Goal: Task Accomplishment & Management: Use online tool/utility

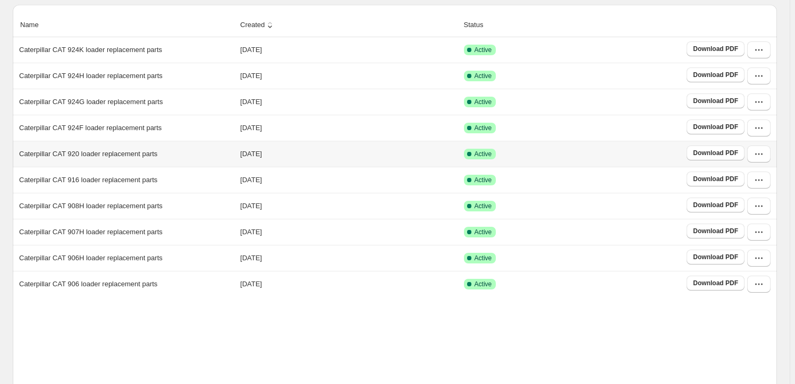
scroll to position [198, 0]
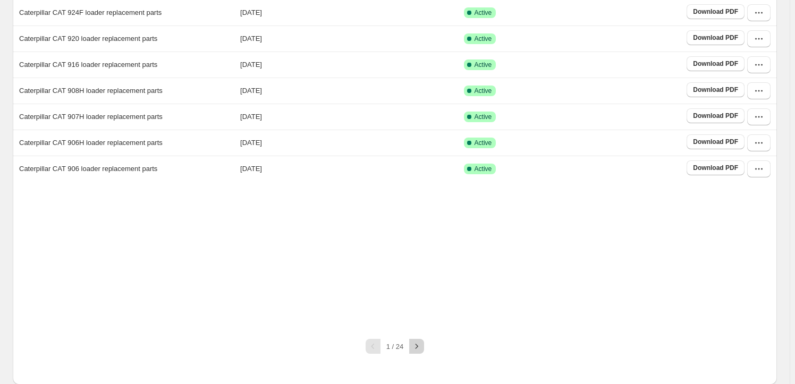
click at [421, 345] on icon "button" at bounding box center [416, 346] width 11 height 11
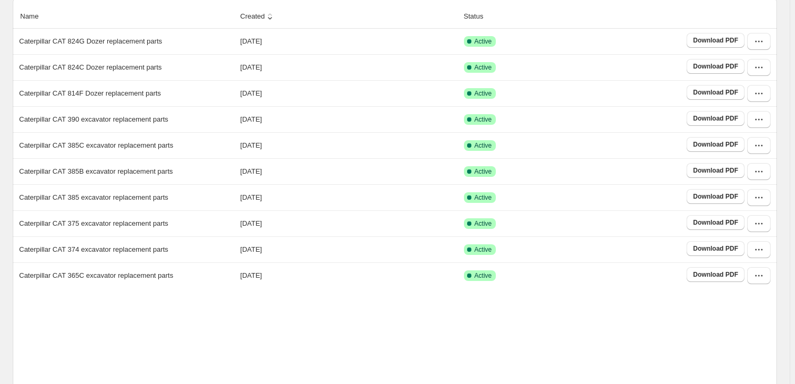
scroll to position [166, 0]
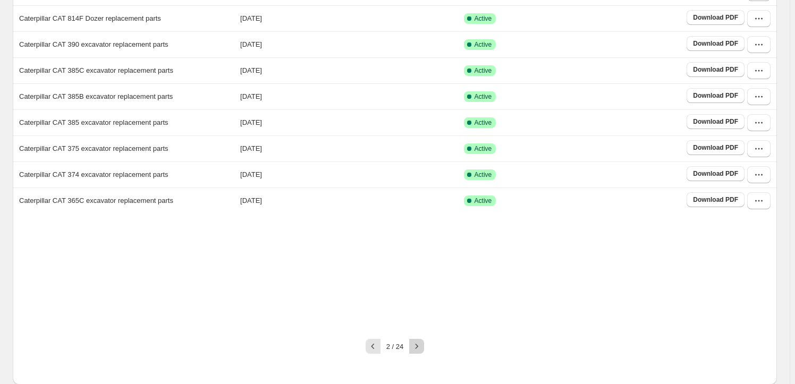
click at [417, 344] on icon "button" at bounding box center [416, 346] width 11 height 11
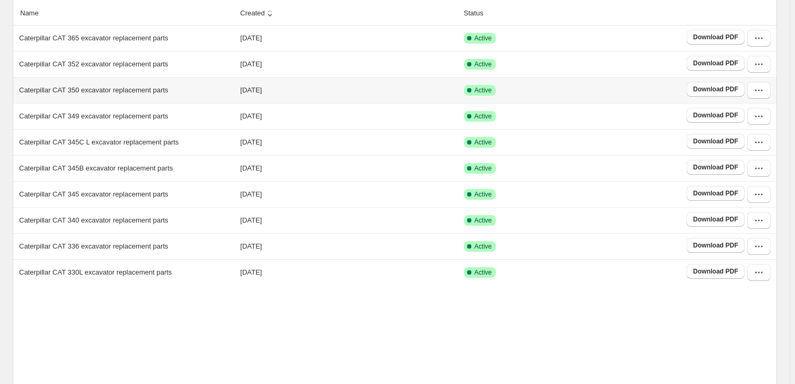
scroll to position [96, 0]
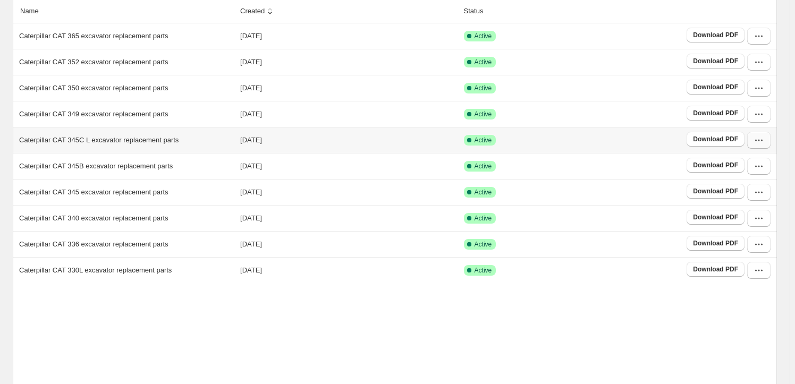
click at [764, 134] on button "button" at bounding box center [758, 140] width 23 height 17
click at [744, 168] on span "View catalog" at bounding box center [757, 163] width 54 height 11
drag, startPoint x: 337, startPoint y: 348, endPoint x: 314, endPoint y: 314, distance: 41.3
click at [337, 348] on div "Name Created Status Caterpillar CAT 365 excavator replacement parts 2025-05-27 …" at bounding box center [395, 215] width 764 height 433
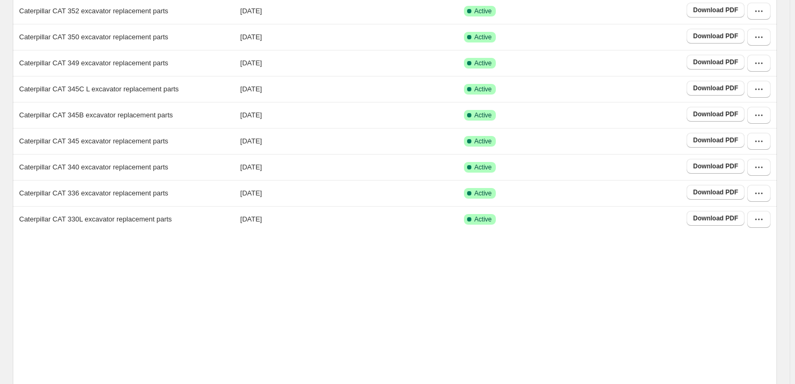
scroll to position [198, 0]
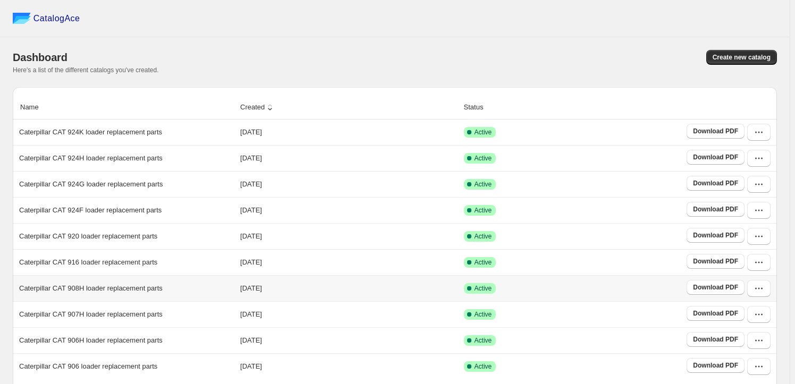
scroll to position [198, 0]
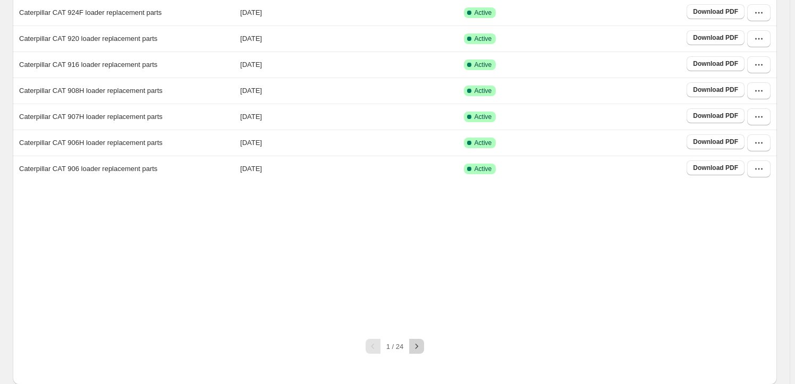
click at [416, 343] on icon "button" at bounding box center [416, 346] width 11 height 11
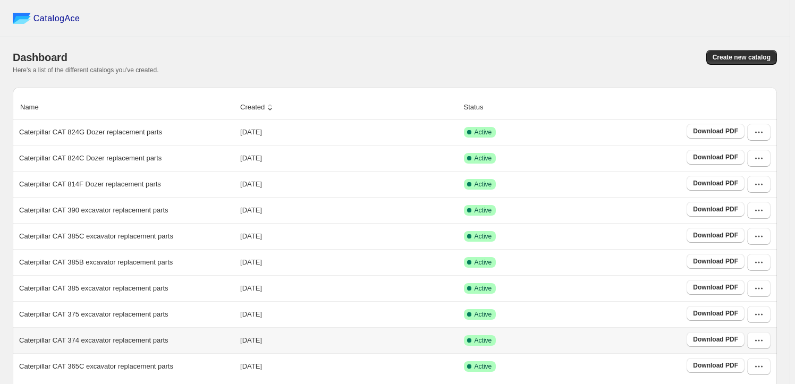
scroll to position [166, 0]
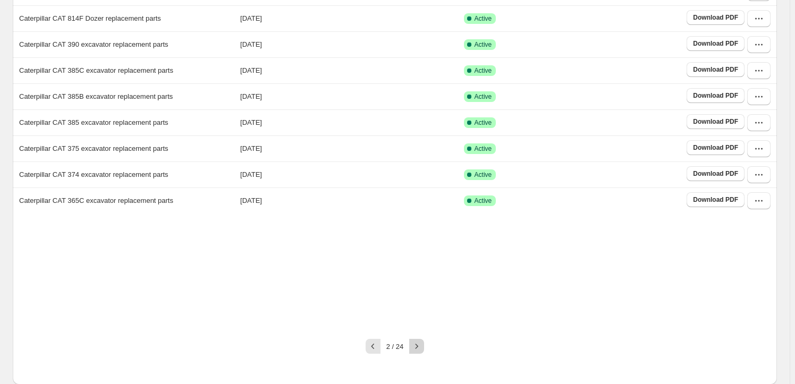
click at [420, 343] on icon "button" at bounding box center [416, 346] width 11 height 11
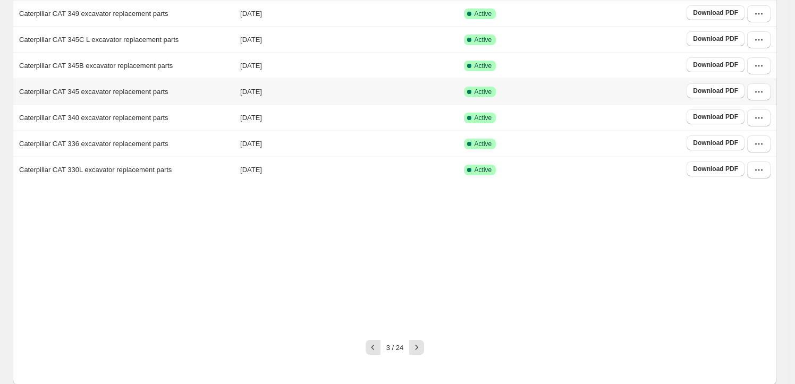
scroll to position [198, 0]
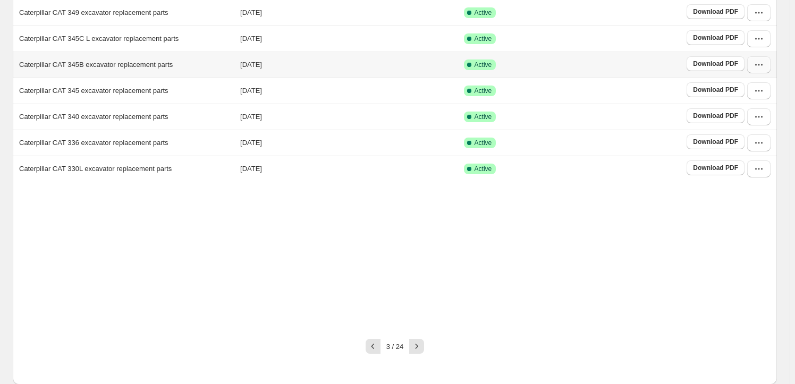
click at [764, 64] on icon "button" at bounding box center [759, 65] width 11 height 11
click at [747, 155] on span "Edit" at bounding box center [757, 160] width 54 height 11
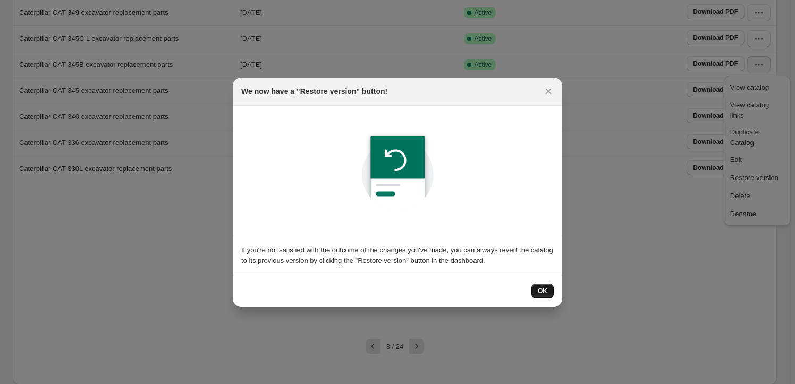
click at [544, 290] on span "OK" at bounding box center [543, 291] width 10 height 9
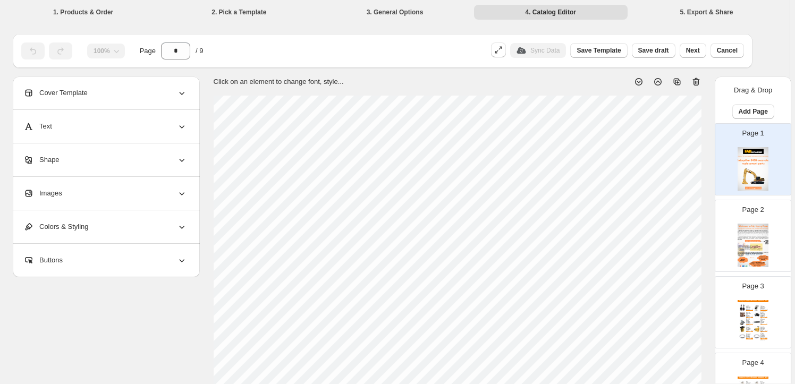
click at [103, 192] on div "Images" at bounding box center [105, 193] width 164 height 33
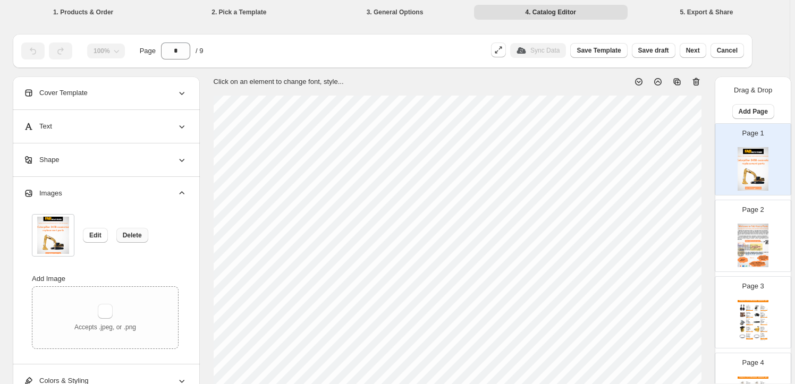
click at [137, 237] on span "Delete" at bounding box center [132, 235] width 19 height 9
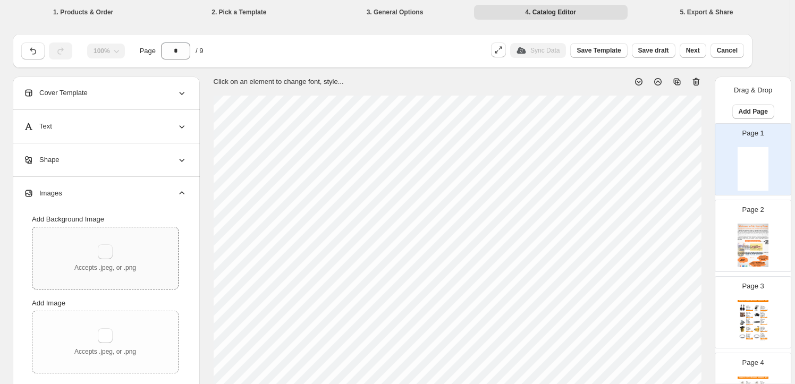
click at [110, 250] on button "button" at bounding box center [105, 252] width 15 height 15
type input "**********"
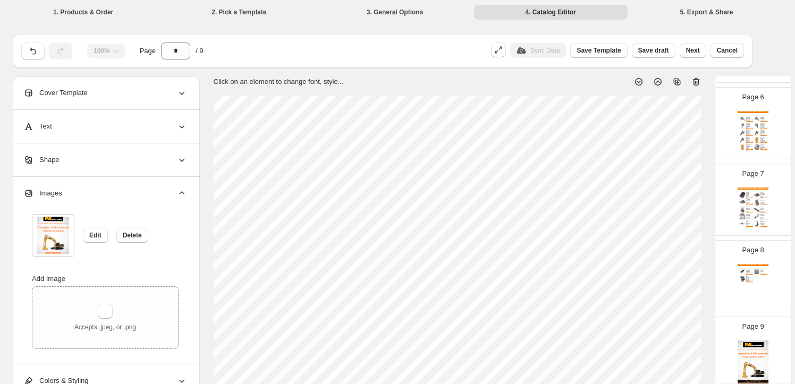
scroll to position [451, 0]
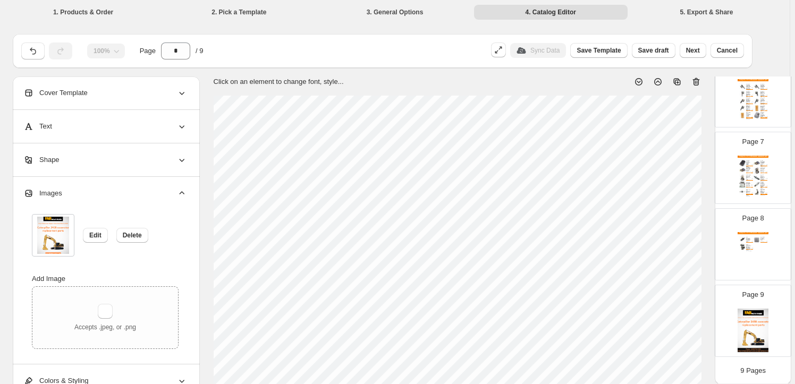
click at [752, 317] on img at bounding box center [753, 331] width 31 height 44
type input "*"
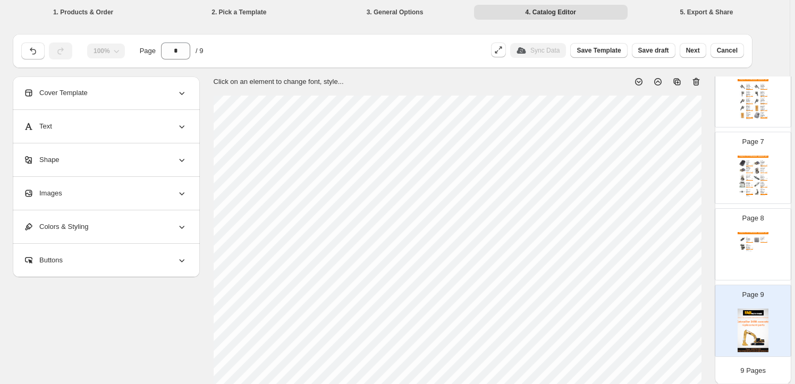
click at [71, 196] on div "Images" at bounding box center [105, 193] width 164 height 33
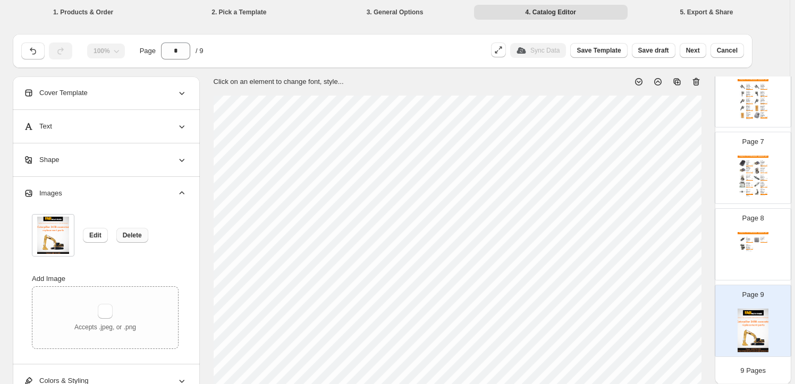
click at [139, 233] on span "Delete" at bounding box center [132, 235] width 19 height 9
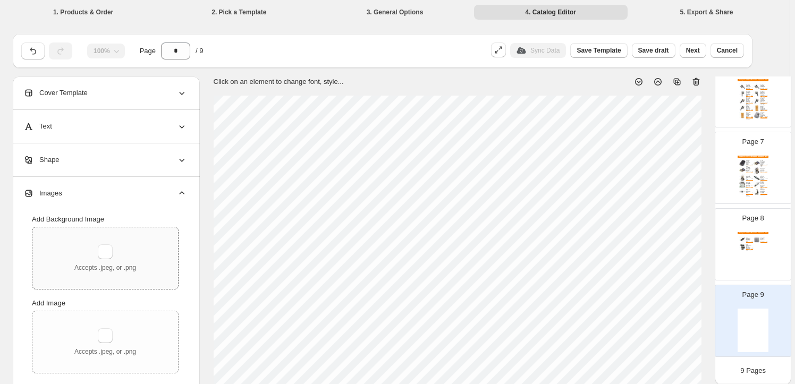
click at [103, 243] on div "Accepts .jpeg, or .png" at bounding box center [105, 259] width 146 height 62
type input "**********"
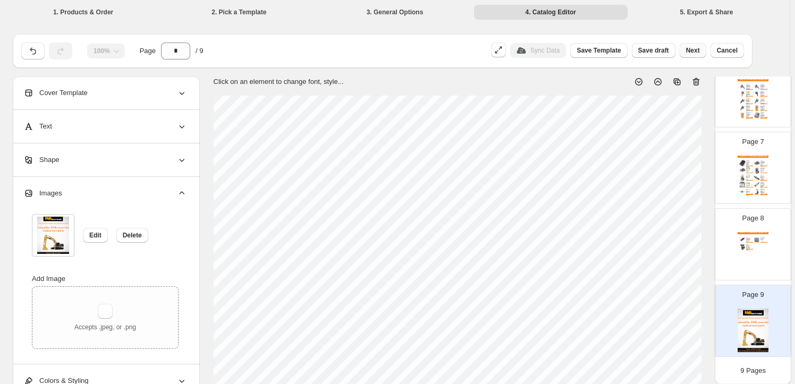
click at [700, 51] on span "Next" at bounding box center [693, 50] width 14 height 9
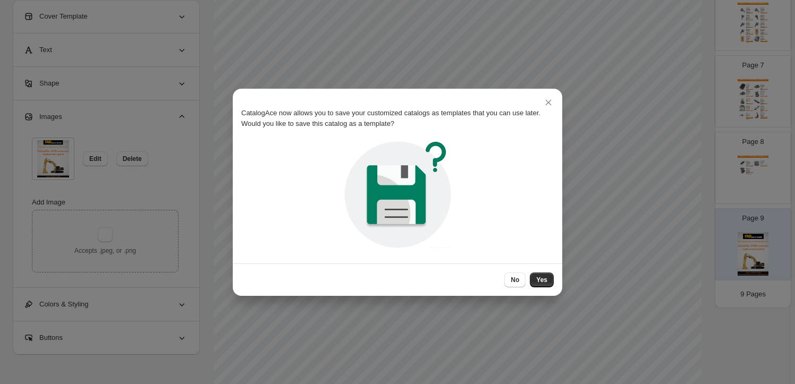
scroll to position [0, 0]
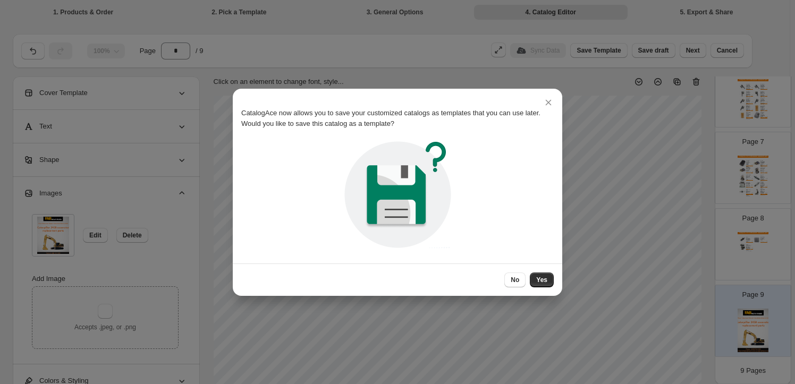
click at [515, 276] on span "No" at bounding box center [515, 280] width 9 height 9
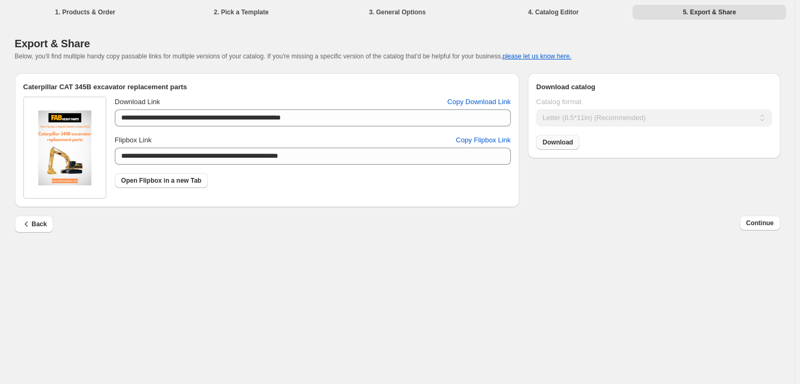
click at [565, 146] on span "Download" at bounding box center [558, 142] width 30 height 9
click at [756, 224] on span "Continue" at bounding box center [760, 223] width 28 height 9
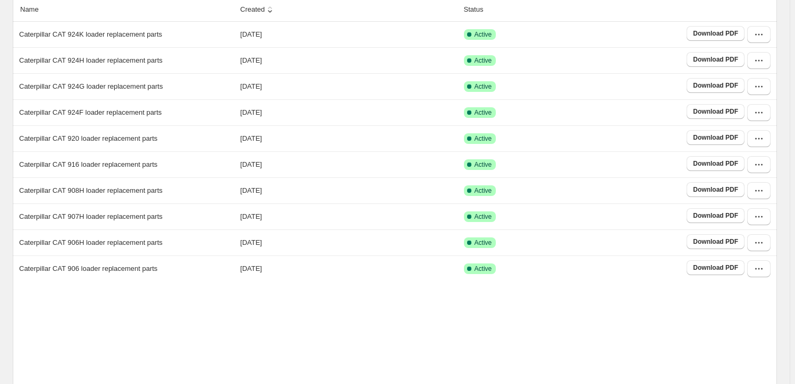
scroll to position [193, 0]
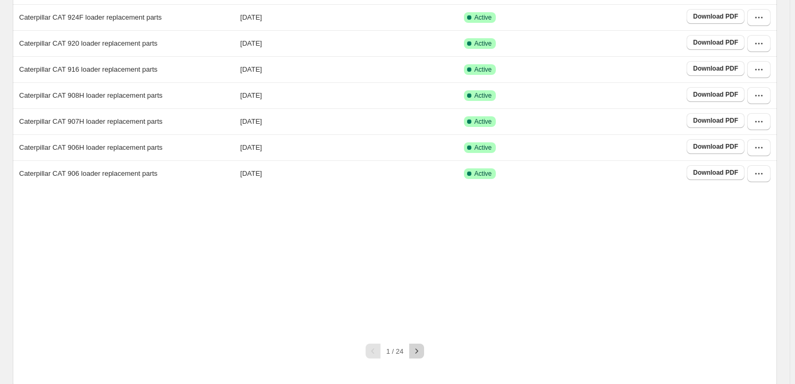
click at [422, 350] on icon "button" at bounding box center [416, 351] width 11 height 11
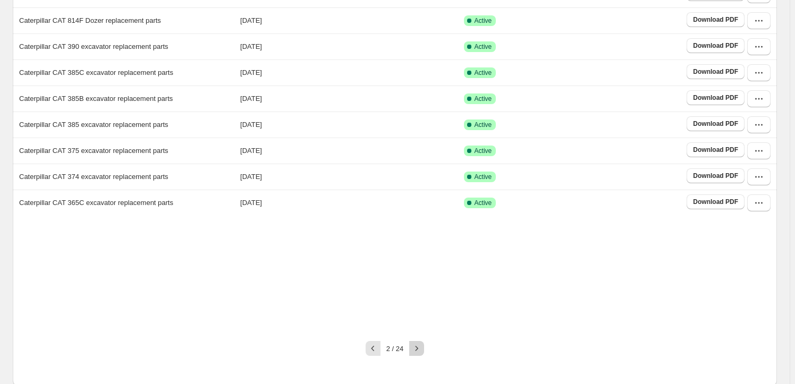
scroll to position [166, 0]
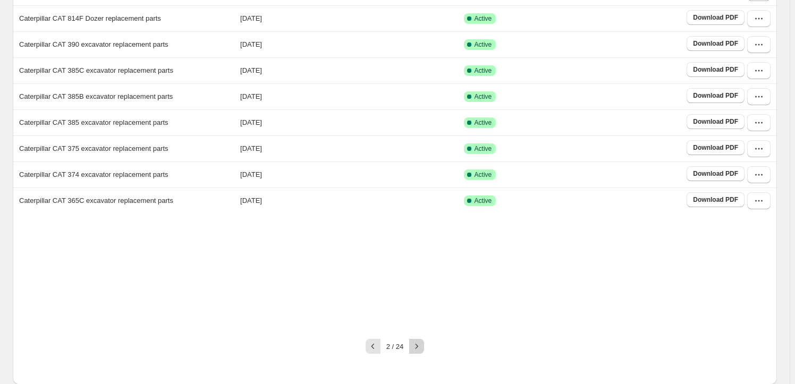
click at [420, 349] on icon "button" at bounding box center [416, 346] width 11 height 11
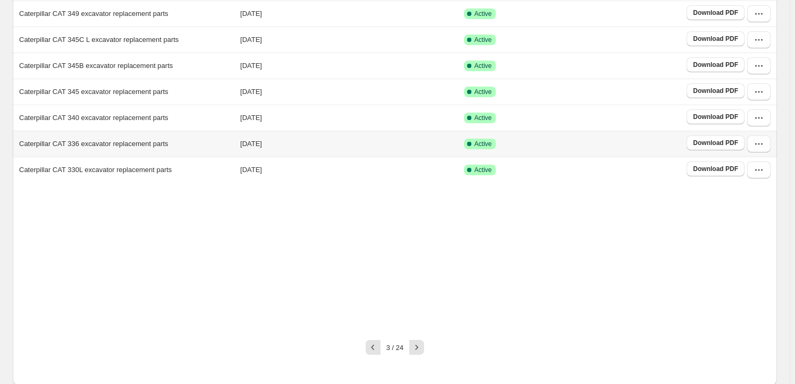
scroll to position [198, 0]
click at [420, 349] on icon "button" at bounding box center [416, 346] width 11 height 11
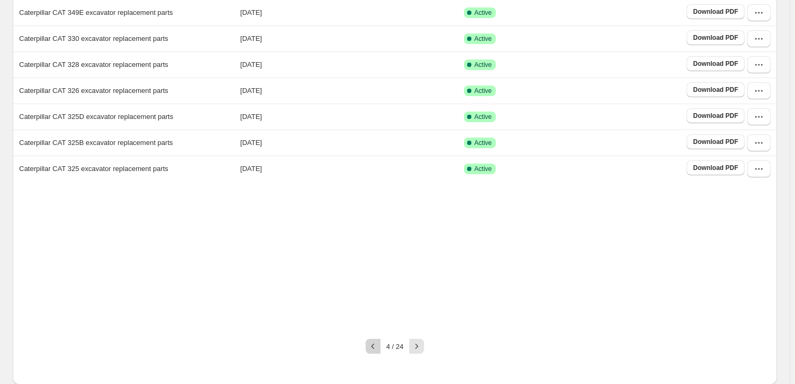
click at [377, 345] on icon "button" at bounding box center [373, 346] width 11 height 11
click at [764, 38] on icon "button" at bounding box center [759, 38] width 11 height 11
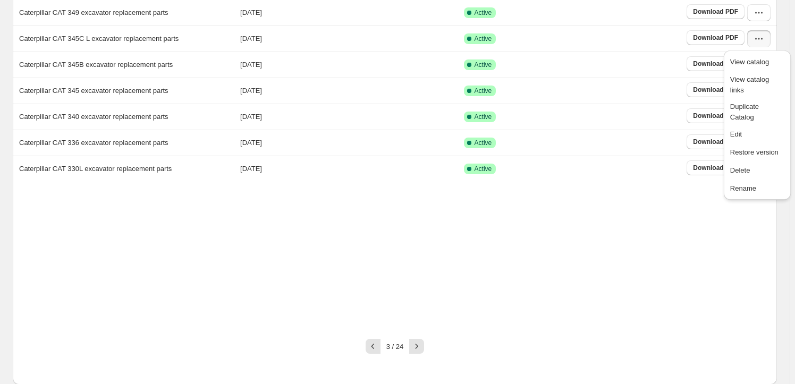
click at [432, 252] on div "Name Created Status Caterpillar CAT 365 excavator replacement parts 2025-05-27 …" at bounding box center [395, 114] width 764 height 433
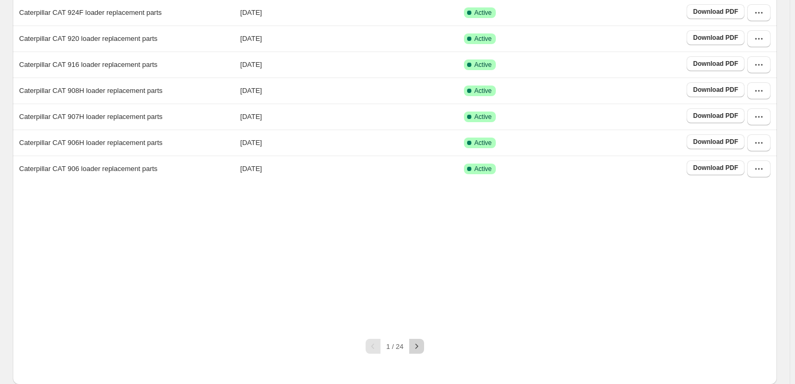
click at [418, 346] on icon "button" at bounding box center [417, 346] width 3 height 5
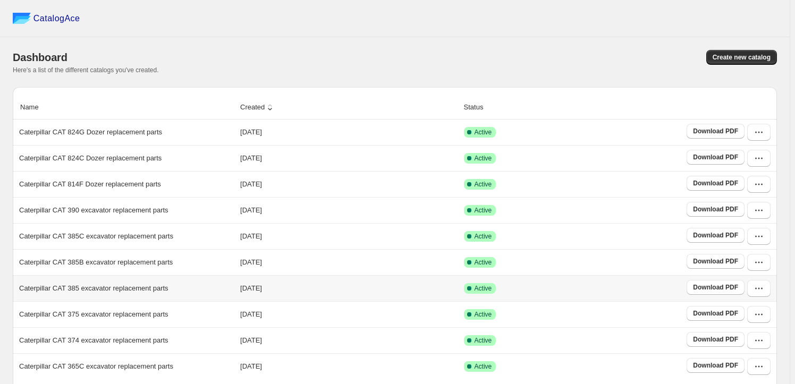
scroll to position [166, 0]
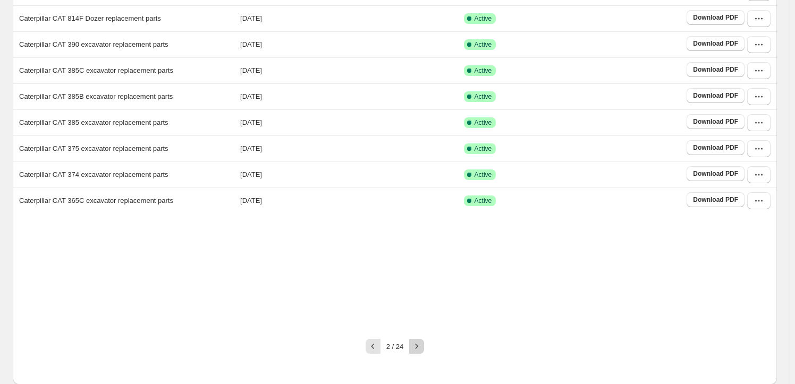
click at [420, 350] on icon "button" at bounding box center [416, 346] width 11 height 11
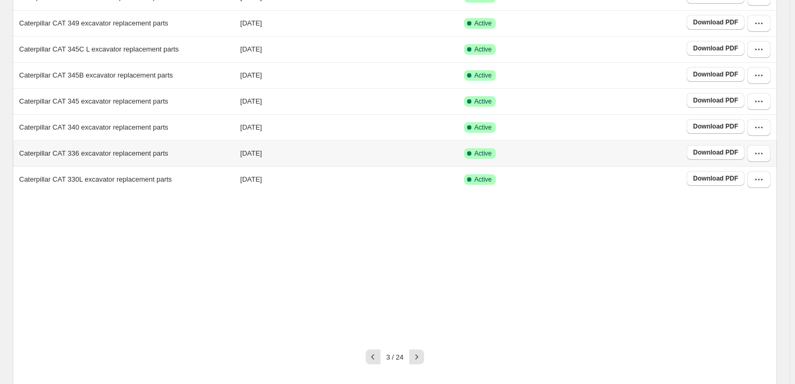
scroll to position [193, 0]
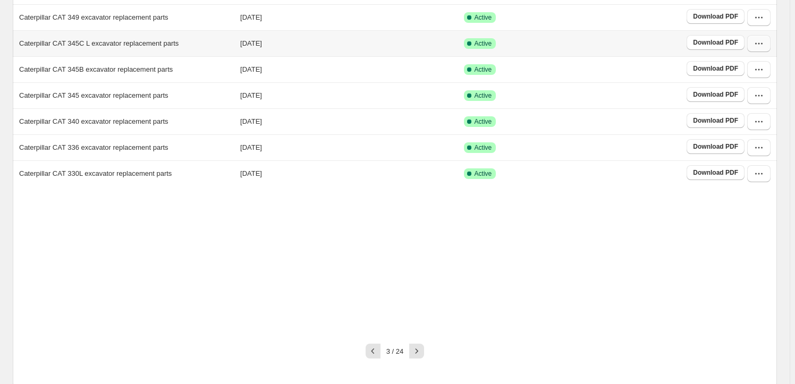
click at [767, 38] on button "button" at bounding box center [758, 43] width 23 height 17
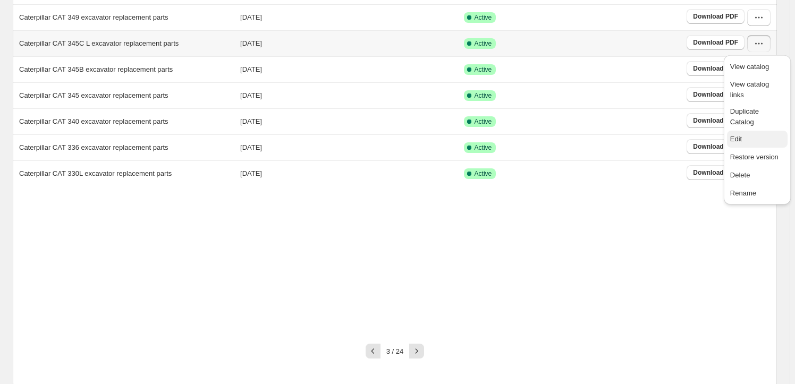
click at [764, 131] on button "Edit" at bounding box center [757, 139] width 61 height 17
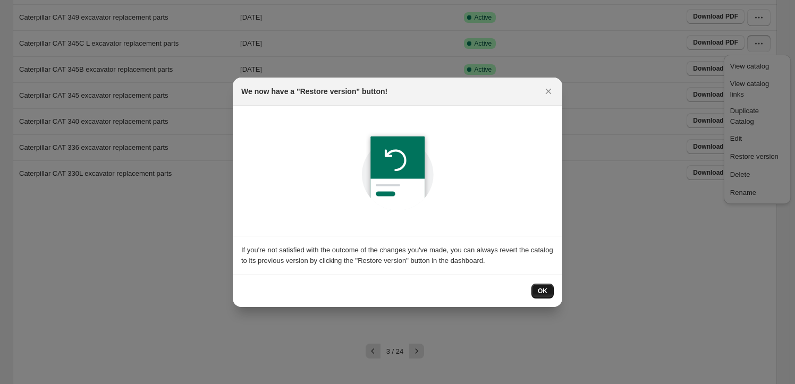
click at [541, 295] on button "OK" at bounding box center [543, 291] width 22 height 15
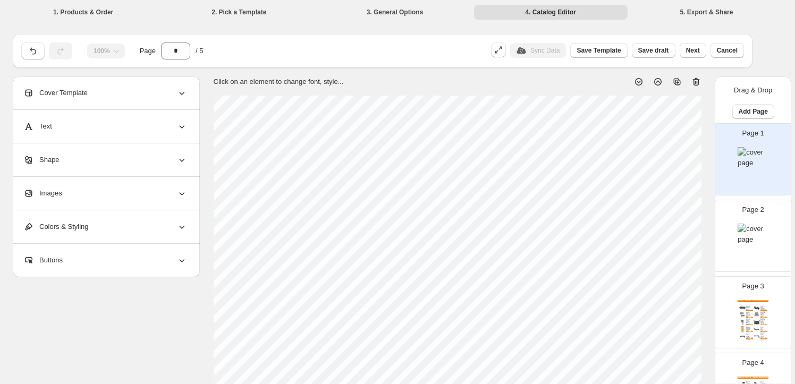
click at [99, 187] on div "Images" at bounding box center [105, 193] width 164 height 33
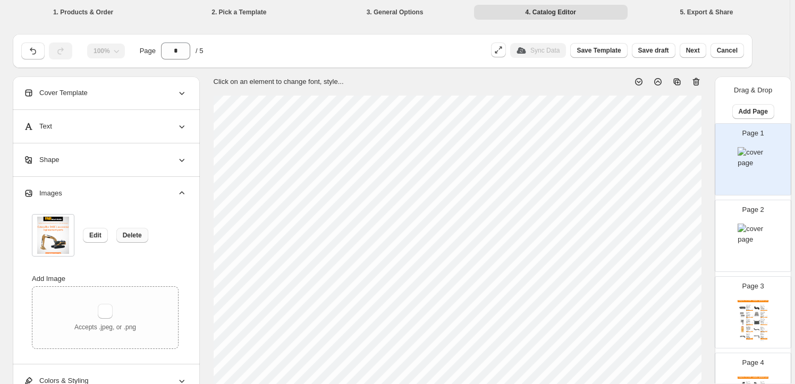
click at [128, 231] on button "Delete" at bounding box center [132, 235] width 32 height 15
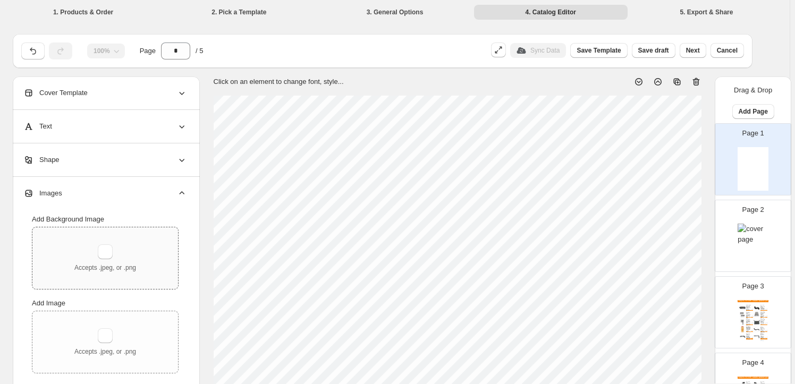
click at [116, 249] on div "Accepts .jpeg, or .png" at bounding box center [105, 259] width 62 height 28
type input "**********"
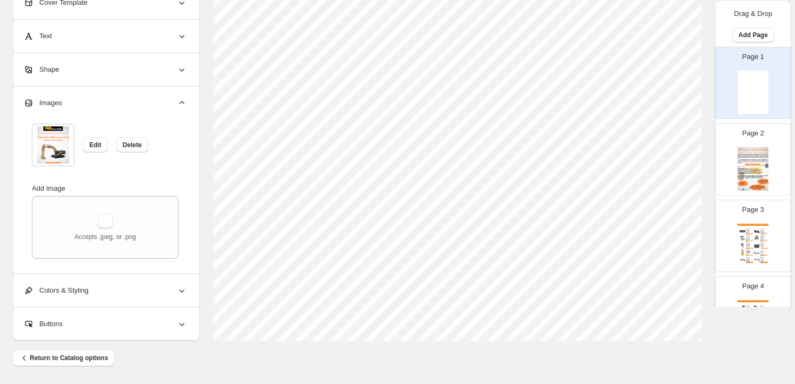
scroll to position [145, 0]
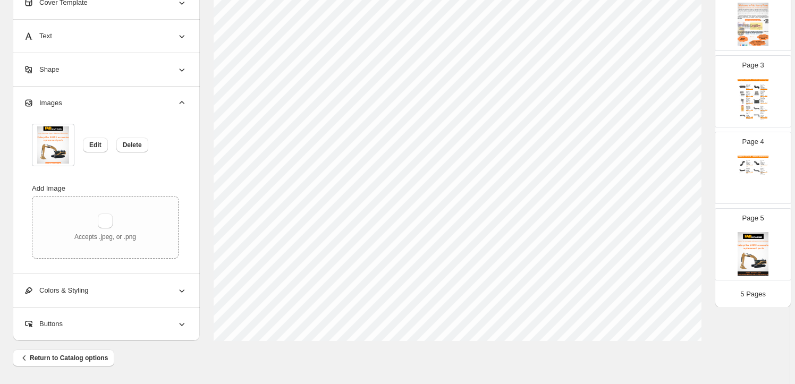
click at [748, 233] on img at bounding box center [753, 254] width 31 height 44
type input "*"
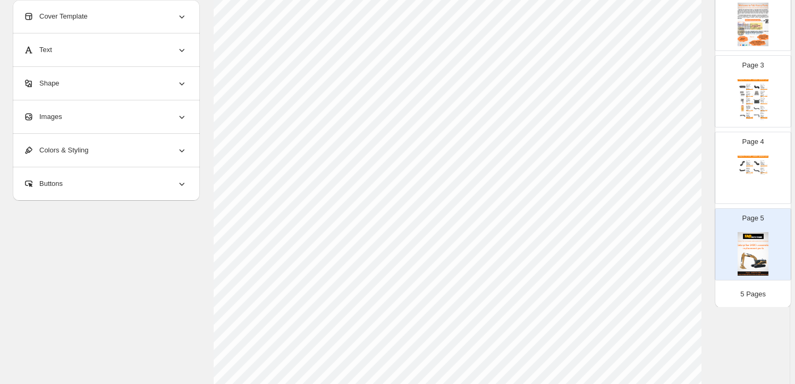
scroll to position [96, 0]
click at [95, 113] on div "Images" at bounding box center [105, 116] width 164 height 33
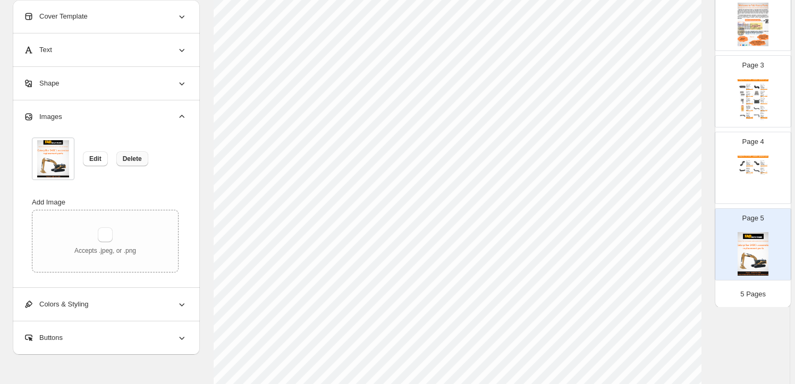
click at [141, 158] on span "Delete" at bounding box center [132, 159] width 19 height 9
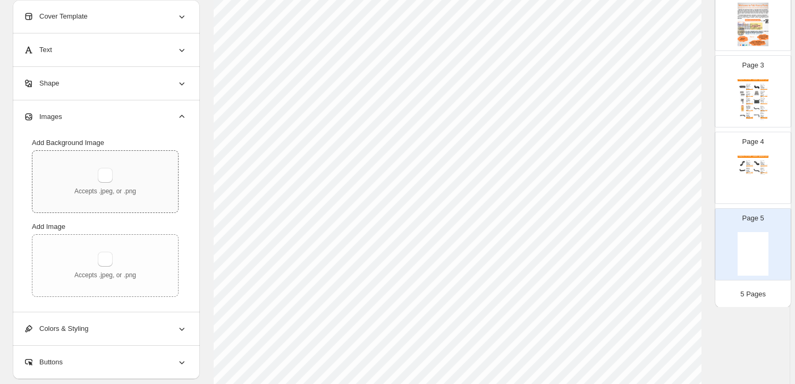
click at [106, 166] on div "Accepts .jpeg, or .png" at bounding box center [105, 182] width 146 height 62
type input "**********"
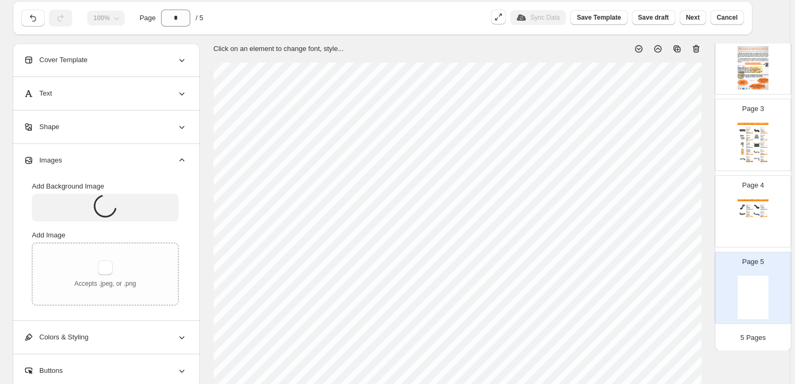
scroll to position [0, 0]
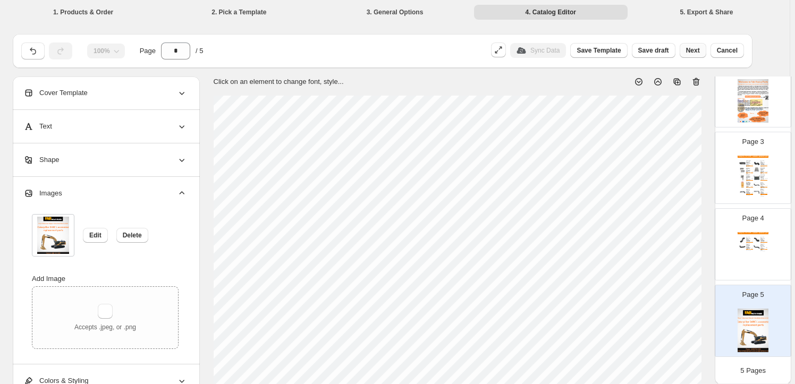
click at [700, 51] on span "Next" at bounding box center [693, 50] width 14 height 9
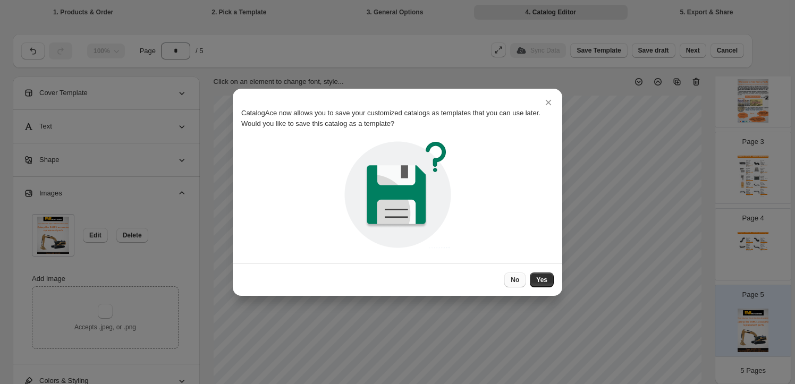
click at [521, 278] on button "No" at bounding box center [514, 280] width 21 height 15
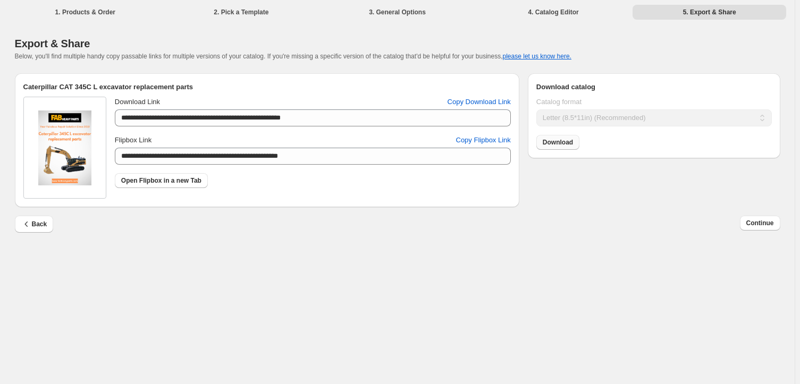
click at [573, 138] on link "Download" at bounding box center [557, 142] width 43 height 15
click at [762, 223] on span "Continue" at bounding box center [760, 223] width 28 height 9
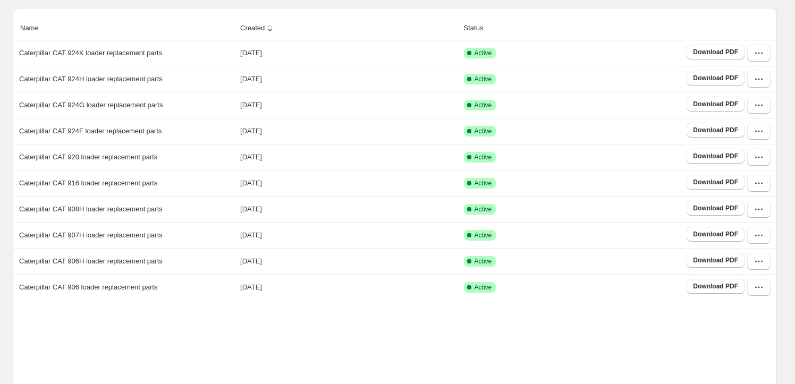
scroll to position [193, 0]
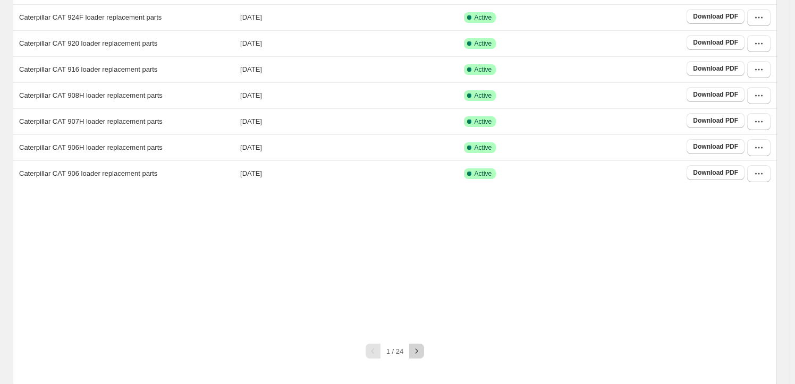
click at [421, 351] on icon "button" at bounding box center [416, 351] width 11 height 11
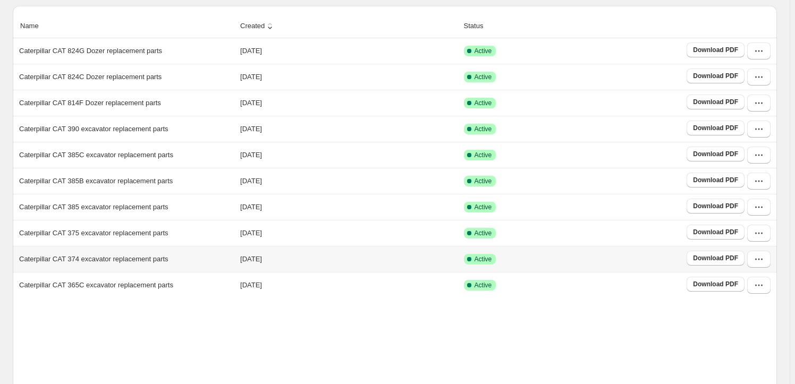
scroll to position [166, 0]
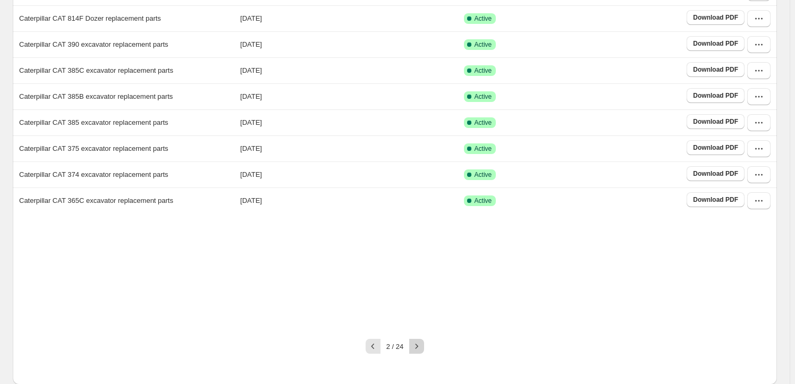
click at [415, 346] on icon "button" at bounding box center [416, 346] width 11 height 11
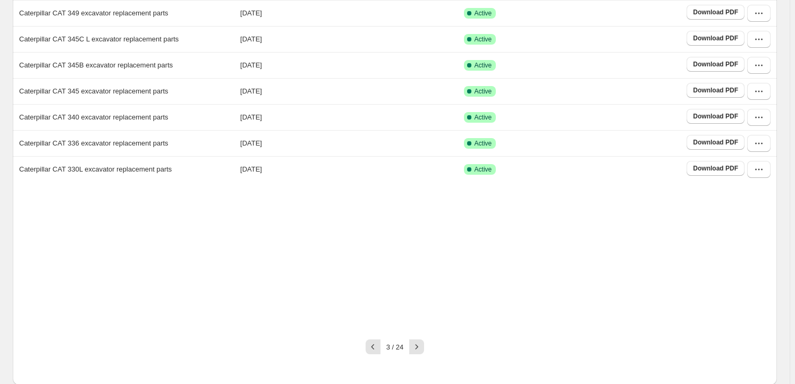
scroll to position [198, 0]
drag, startPoint x: 415, startPoint y: 342, endPoint x: 391, endPoint y: 298, distance: 49.5
click at [416, 341] on icon "button" at bounding box center [416, 346] width 11 height 11
click at [422, 339] on button "button" at bounding box center [416, 346] width 15 height 15
click at [382, 349] on div "5 / 24" at bounding box center [395, 346] width 30 height 7
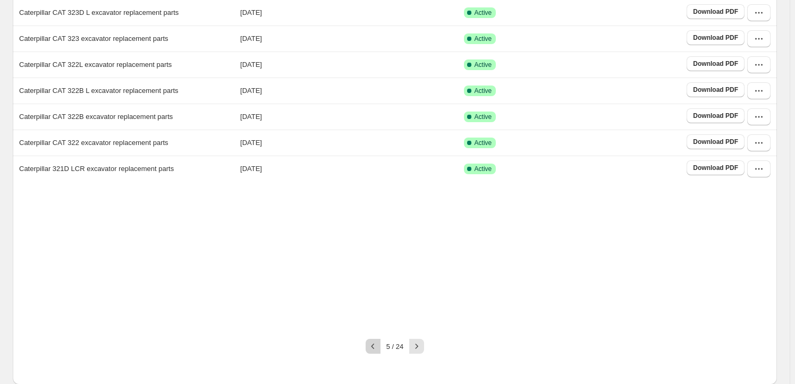
click at [378, 349] on icon "button" at bounding box center [373, 346] width 11 height 11
click at [372, 343] on icon "button" at bounding box center [373, 346] width 11 height 11
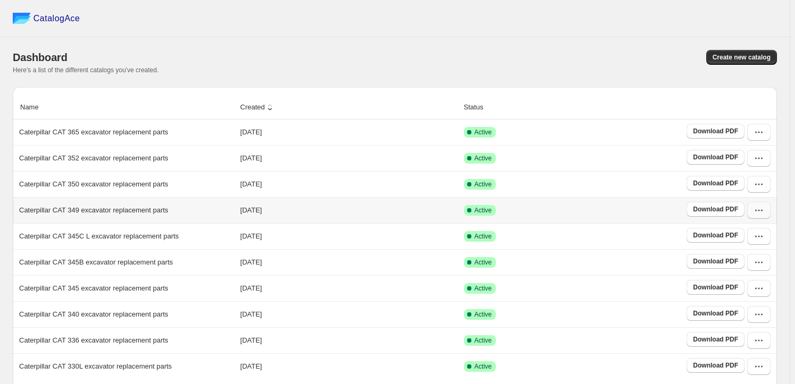
click at [764, 213] on icon "button" at bounding box center [759, 210] width 11 height 11
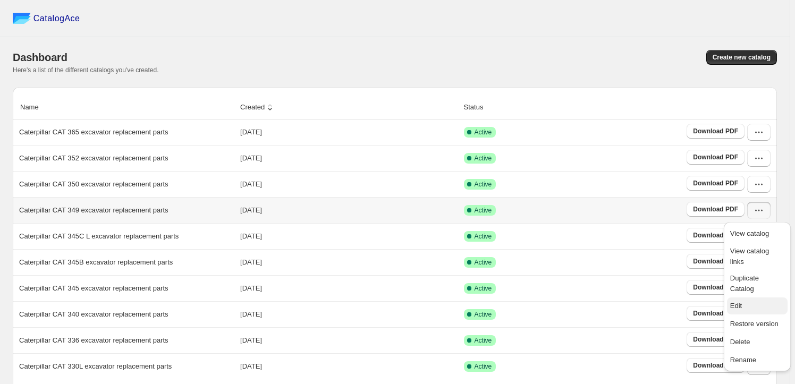
click at [746, 301] on span "Edit" at bounding box center [757, 306] width 54 height 11
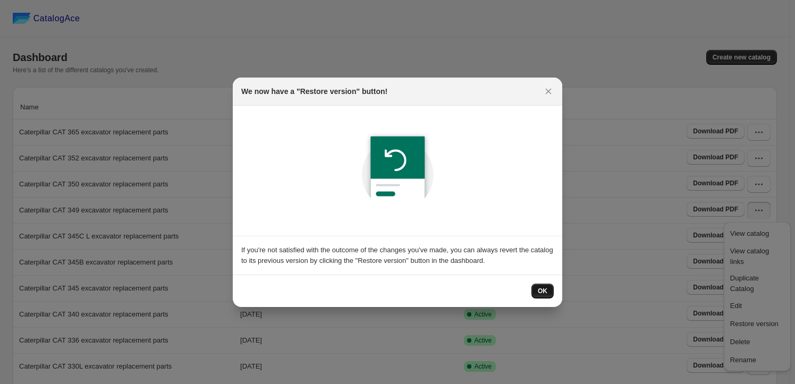
click at [545, 290] on span "OK" at bounding box center [543, 291] width 10 height 9
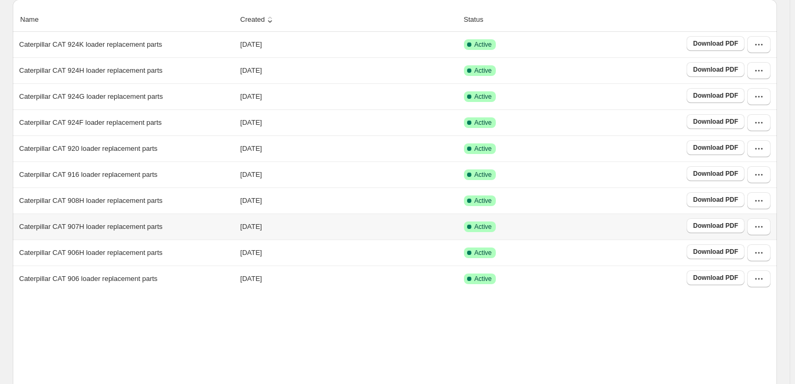
scroll to position [193, 0]
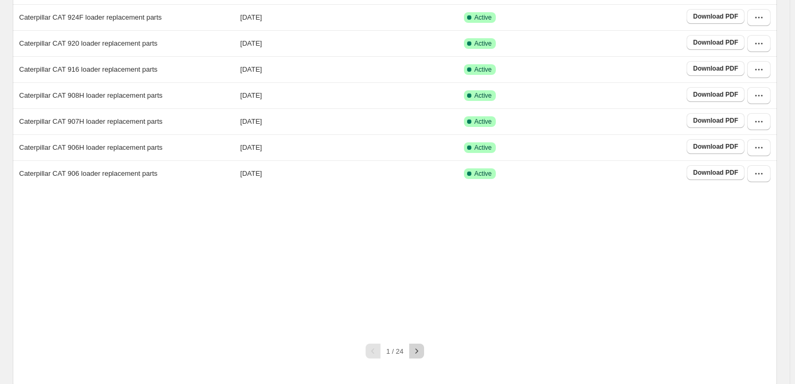
click at [422, 351] on icon "button" at bounding box center [416, 351] width 11 height 11
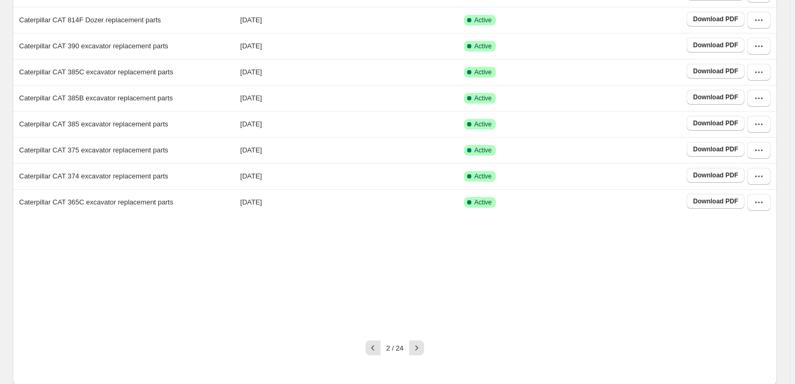
scroll to position [166, 0]
click at [415, 345] on icon "button" at bounding box center [416, 346] width 11 height 11
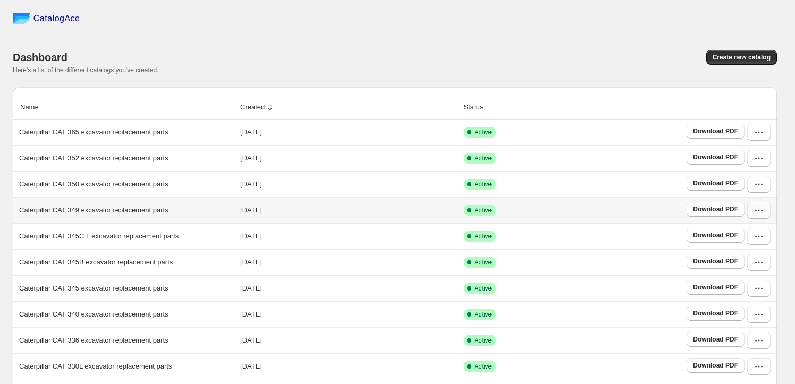
click at [764, 209] on icon "button" at bounding box center [759, 210] width 11 height 11
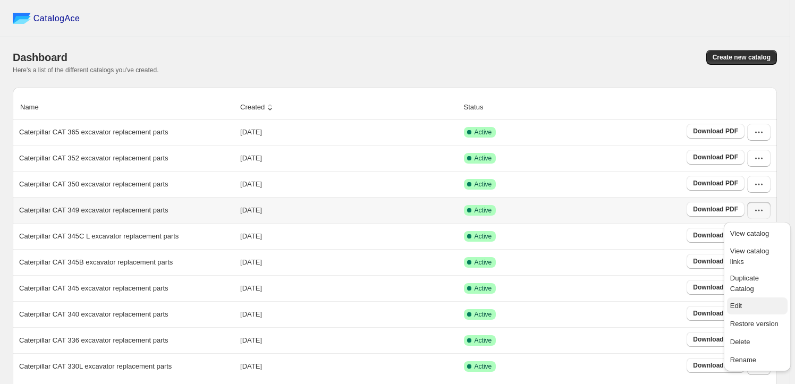
click at [744, 301] on span "Edit" at bounding box center [757, 306] width 54 height 11
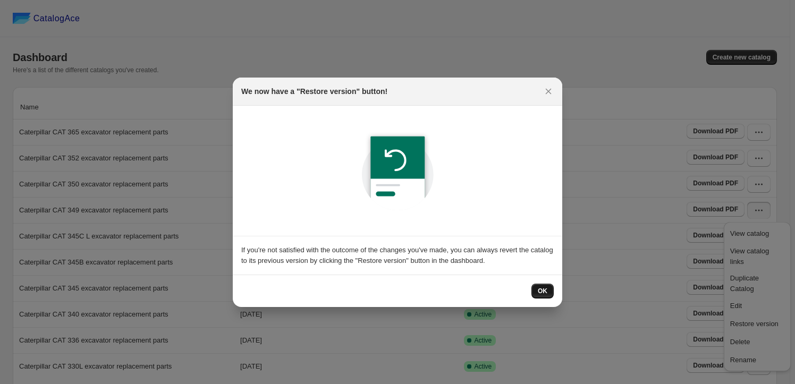
click at [540, 289] on span "OK" at bounding box center [543, 291] width 10 height 9
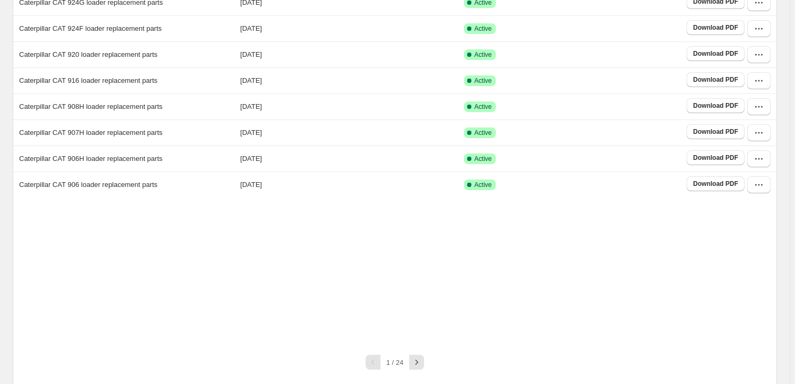
scroll to position [198, 0]
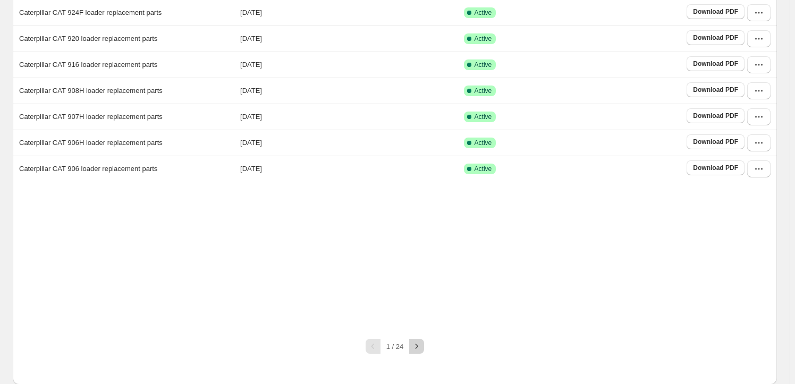
click at [417, 351] on icon "button" at bounding box center [416, 346] width 11 height 11
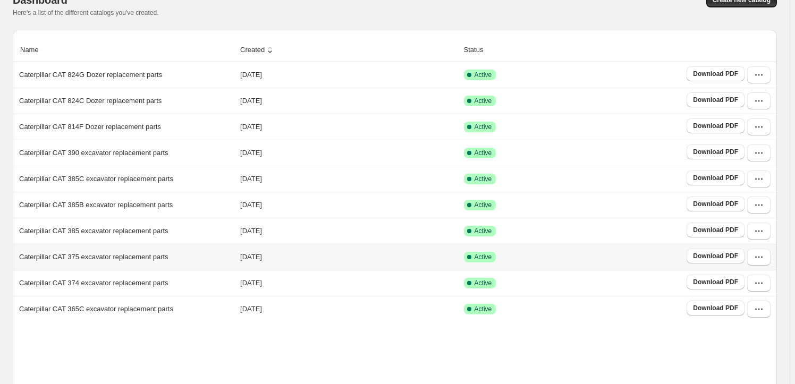
scroll to position [166, 0]
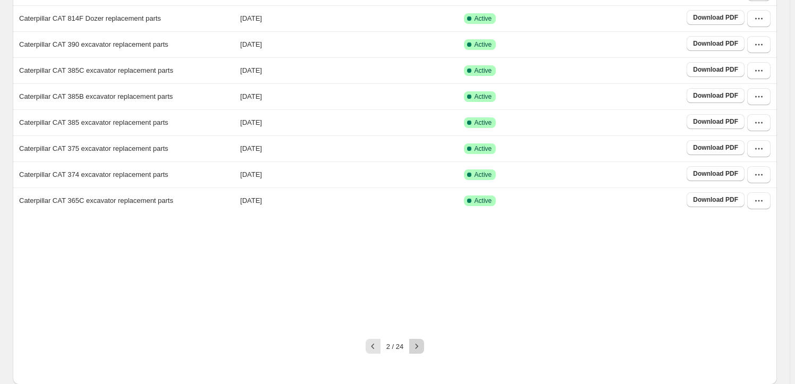
click at [418, 347] on icon "button" at bounding box center [417, 346] width 3 height 5
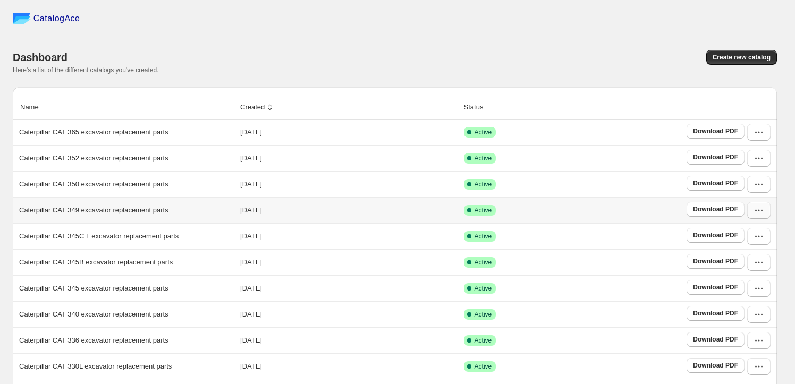
click at [764, 206] on icon "button" at bounding box center [759, 210] width 11 height 11
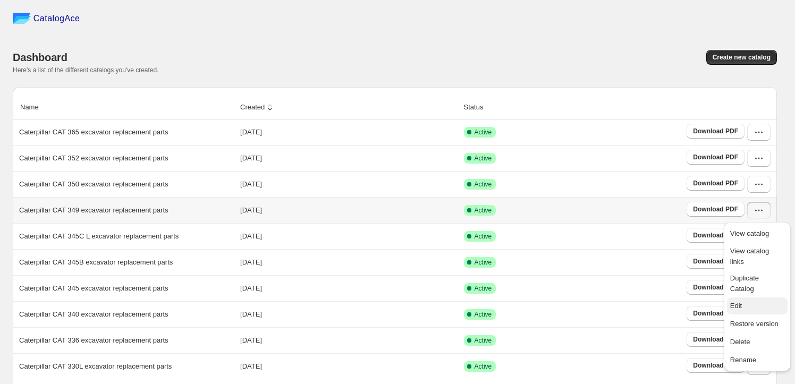
click at [746, 301] on span "Edit" at bounding box center [757, 306] width 54 height 11
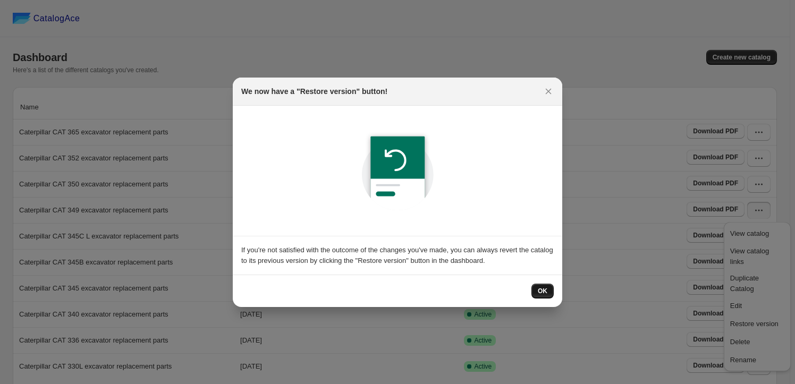
click at [544, 289] on span "OK" at bounding box center [543, 291] width 10 height 9
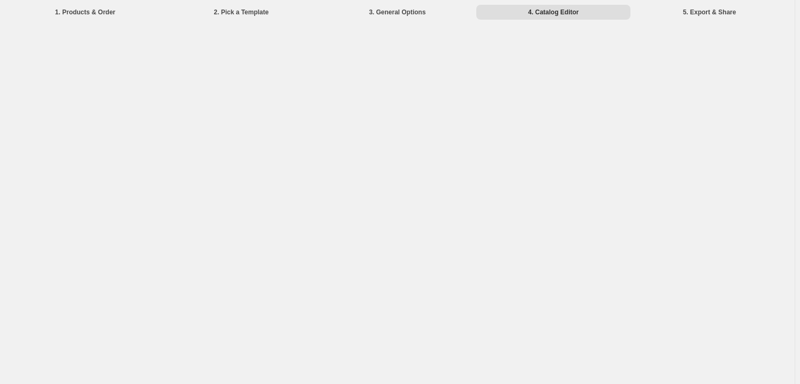
click at [406, 9] on li "3. General Options" at bounding box center [398, 11] width 154 height 15
click at [509, 6] on li "4. Catalog Editor" at bounding box center [553, 11] width 154 height 15
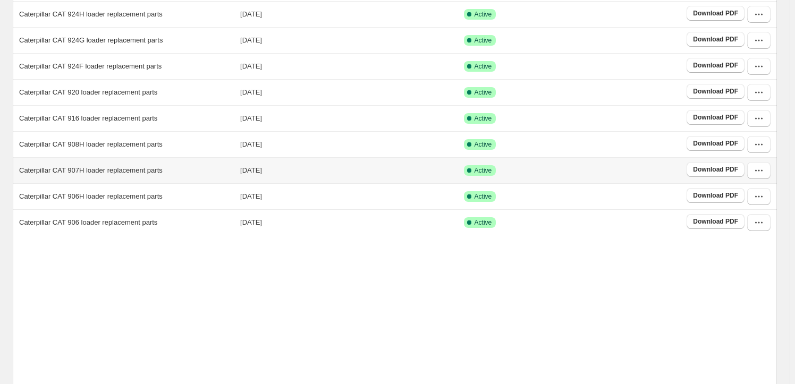
scroll to position [198, 0]
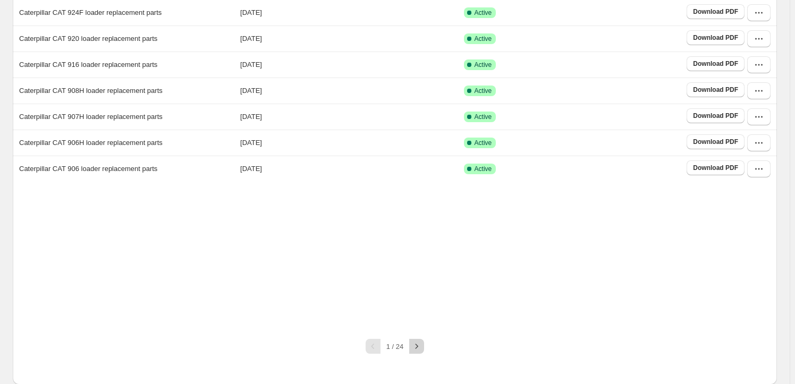
click at [422, 348] on icon "button" at bounding box center [416, 346] width 11 height 11
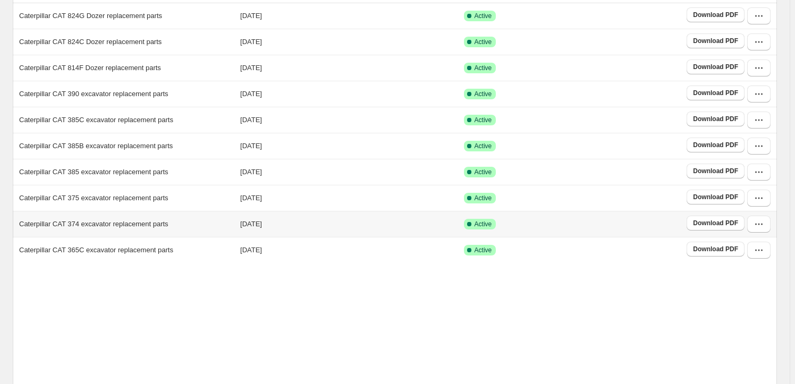
scroll to position [145, 0]
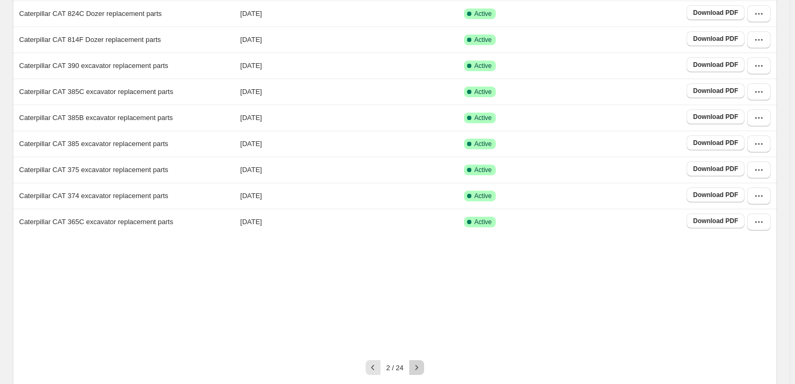
click at [422, 367] on icon "button" at bounding box center [416, 368] width 11 height 11
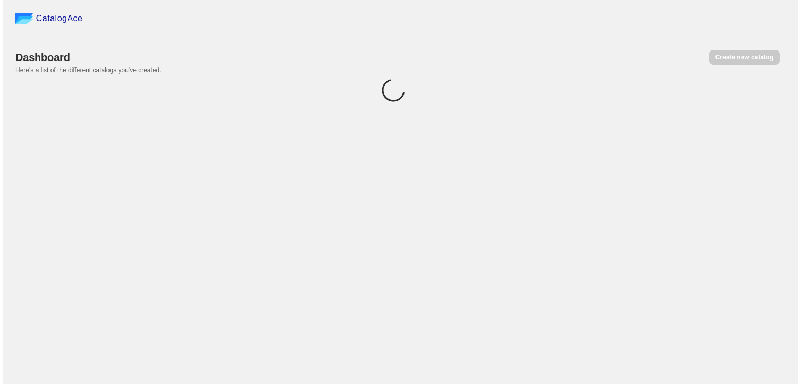
scroll to position [0, 0]
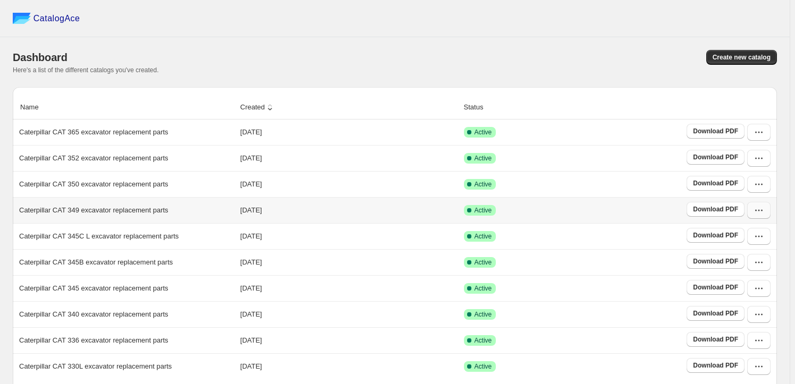
click at [759, 206] on icon "button" at bounding box center [759, 210] width 11 height 11
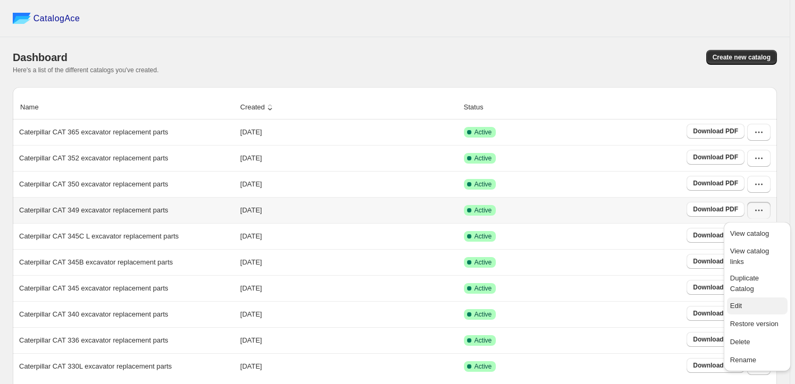
click at [747, 301] on span "Edit" at bounding box center [757, 306] width 54 height 11
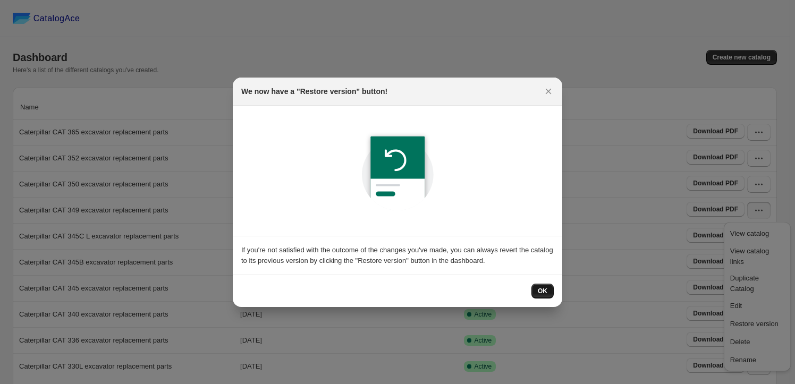
click at [542, 288] on span "OK" at bounding box center [543, 291] width 10 height 9
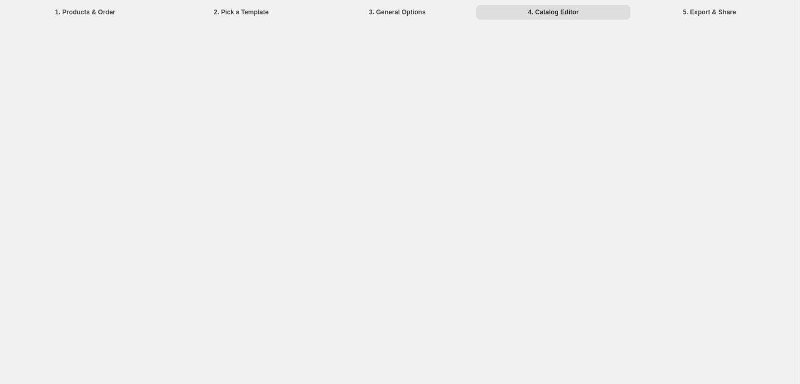
click at [792, 378] on div "1. Products & Order 2. Pick a Template 3. General Options 4. Catalog Editor 5. …" at bounding box center [397, 192] width 795 height 384
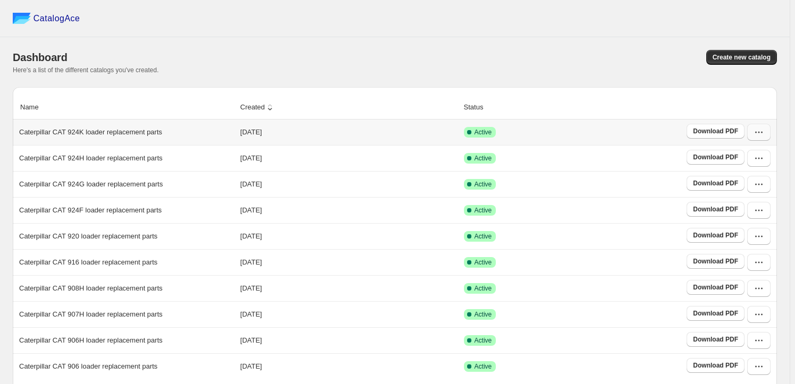
click at [764, 136] on icon "button" at bounding box center [759, 132] width 11 height 11
click at [617, 43] on div "Dashboard Create new catalog Here's a list of the different catalogs you've cre…" at bounding box center [395, 62] width 764 height 50
click at [763, 133] on icon "button" at bounding box center [759, 132] width 11 height 11
click at [751, 223] on span "Edit" at bounding box center [757, 228] width 54 height 11
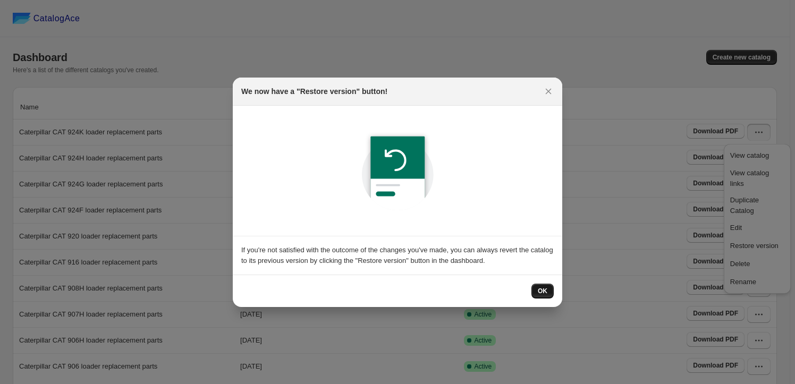
click at [541, 288] on span "OK" at bounding box center [543, 291] width 10 height 9
